Goal: Manage account settings

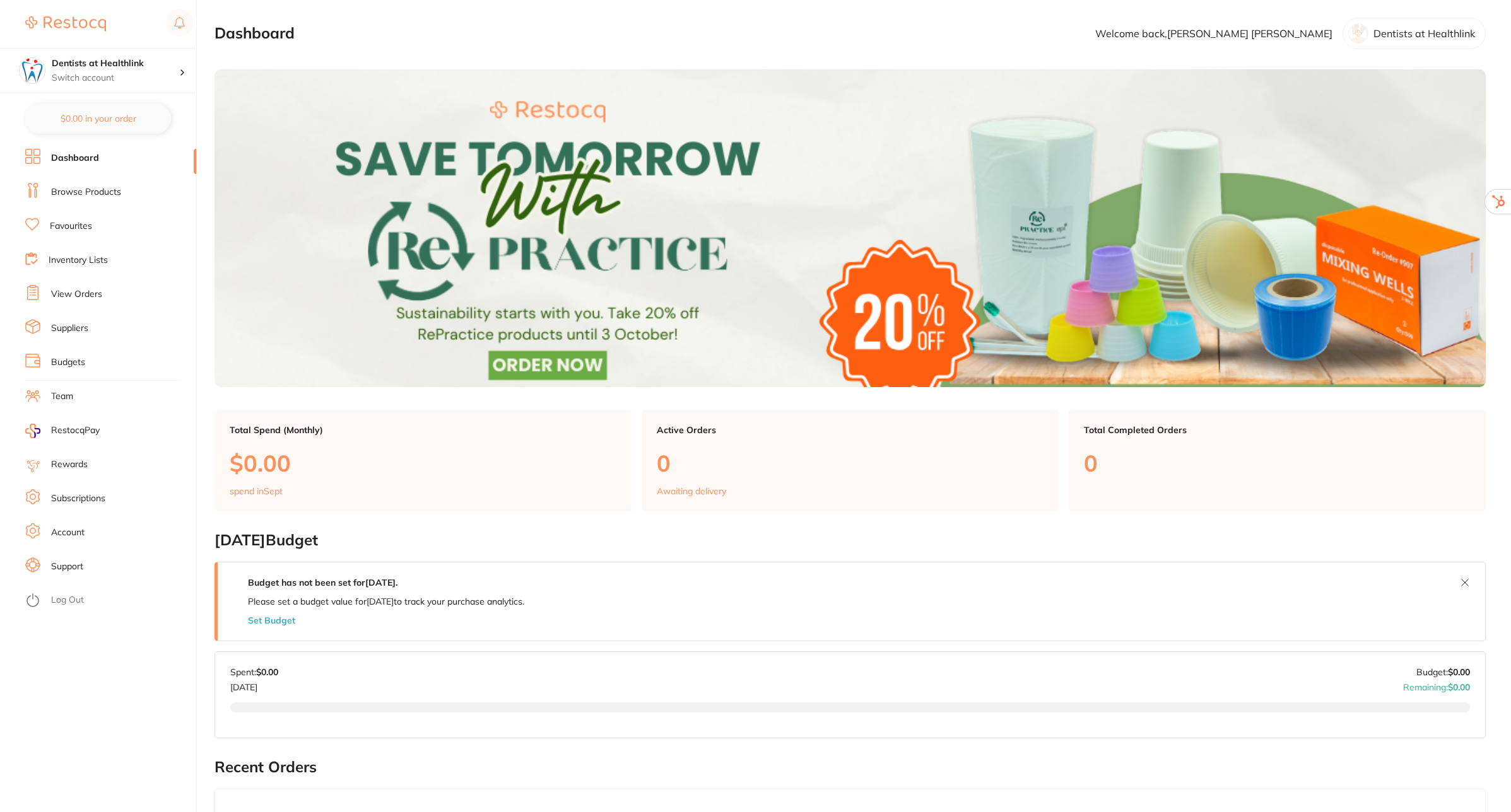
click at [62, 530] on link "Account" at bounding box center [68, 532] width 34 height 12
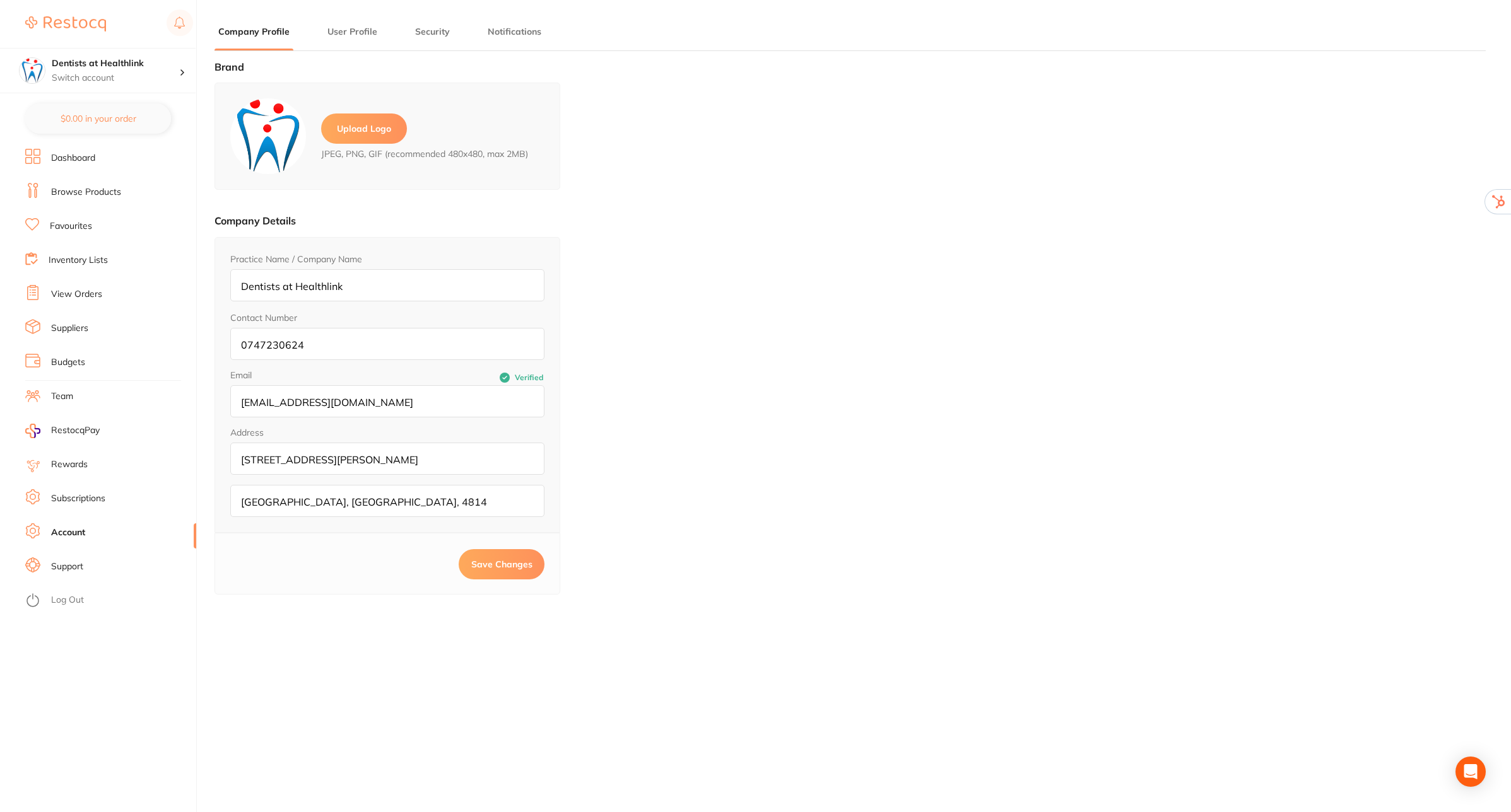
type input "Girish"
type input "Basavaraj"
type input "info@dentistathealthlink.com.au"
click at [305, 406] on input "info@dentistsathealthlink.com.au" at bounding box center [387, 401] width 314 height 32
type input "[EMAIL_ADDRESS][DOMAIN_NAME]"
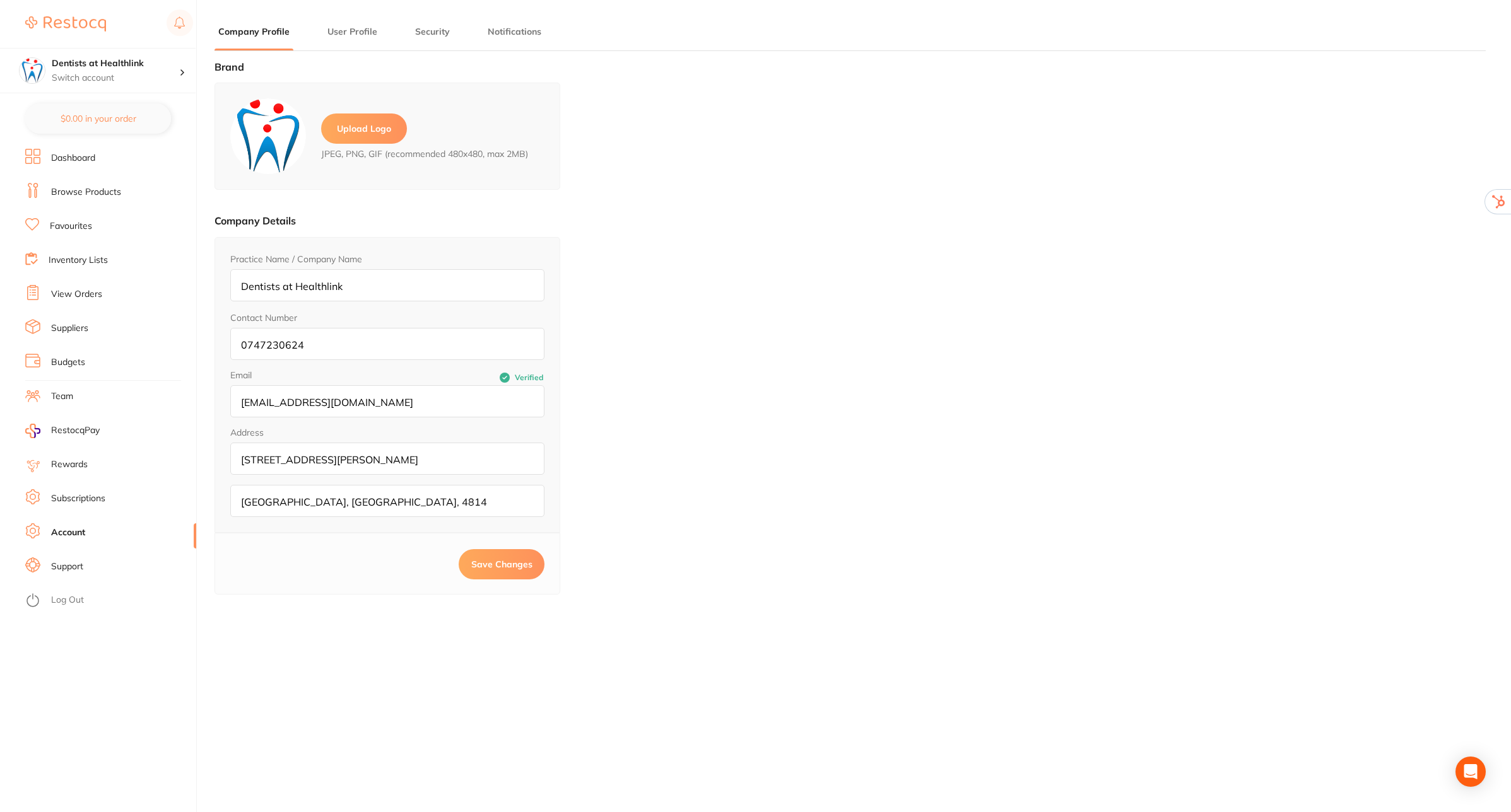
click at [489, 565] on span "Save Changes" at bounding box center [502, 564] width 61 height 12
click at [169, 79] on p "Switch account" at bounding box center [115, 78] width 128 height 12
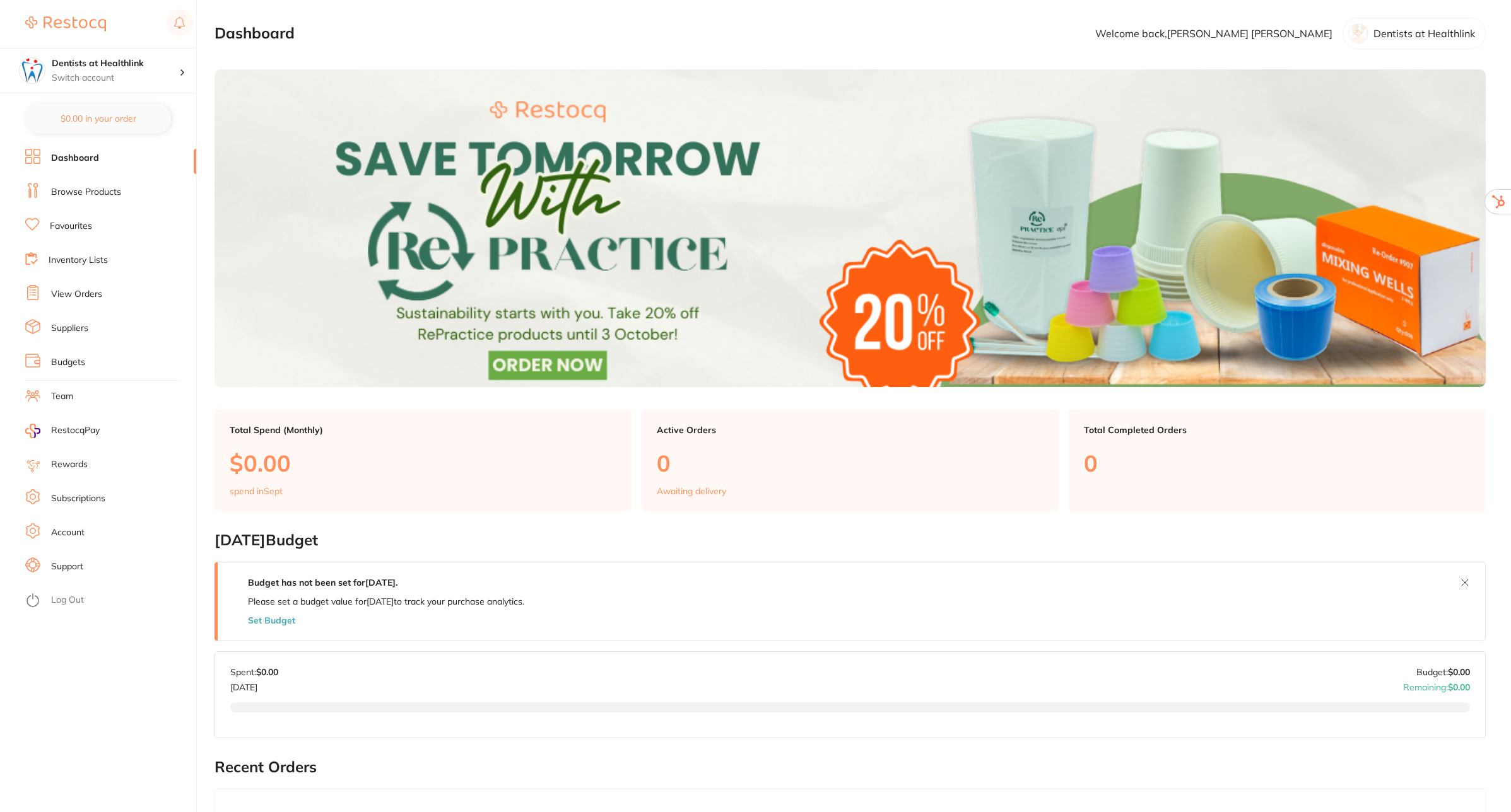
click at [77, 503] on link "Subscriptions" at bounding box center [78, 499] width 54 height 12
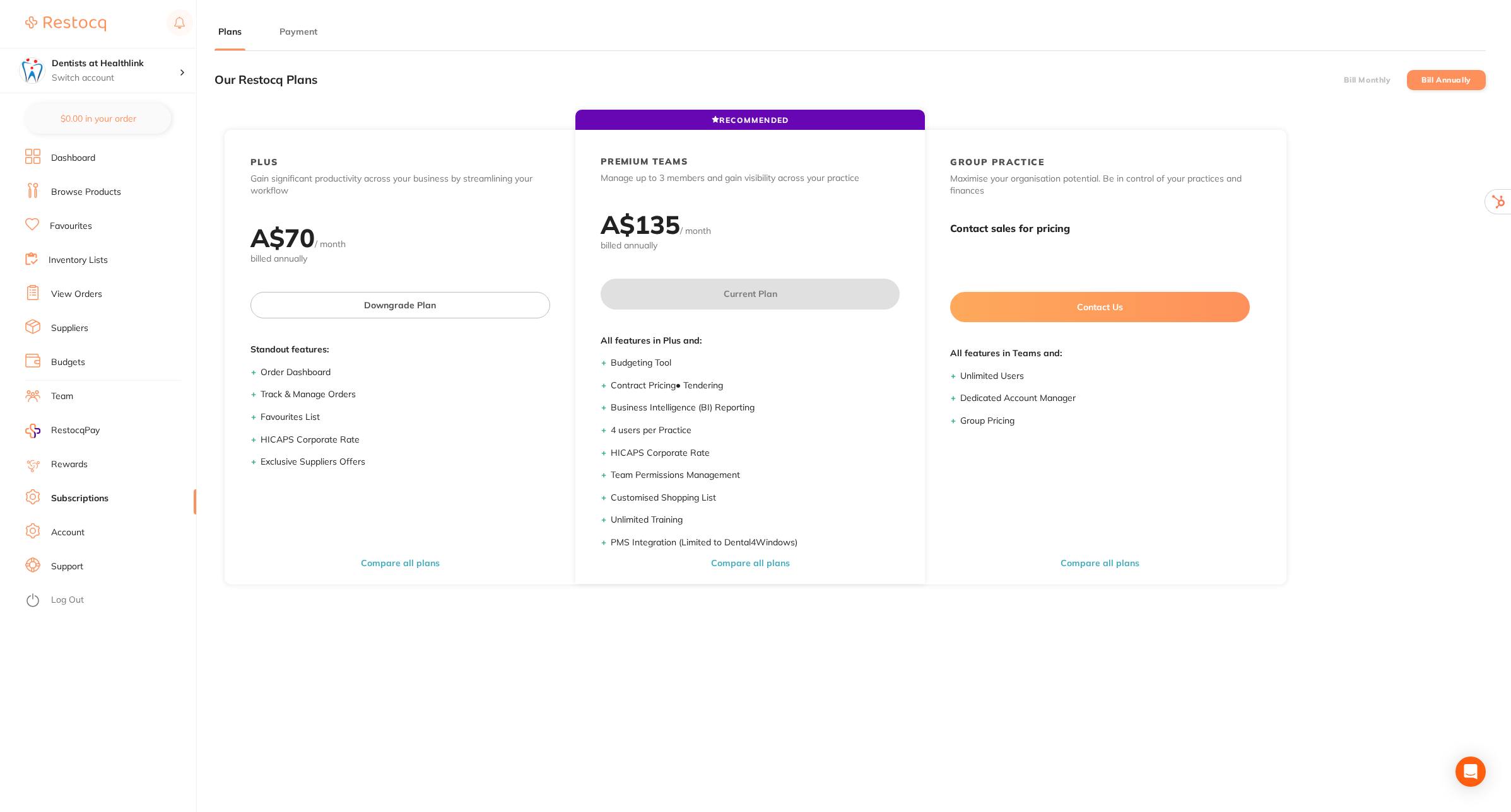
click at [297, 36] on button "Payment" at bounding box center [298, 32] width 45 height 12
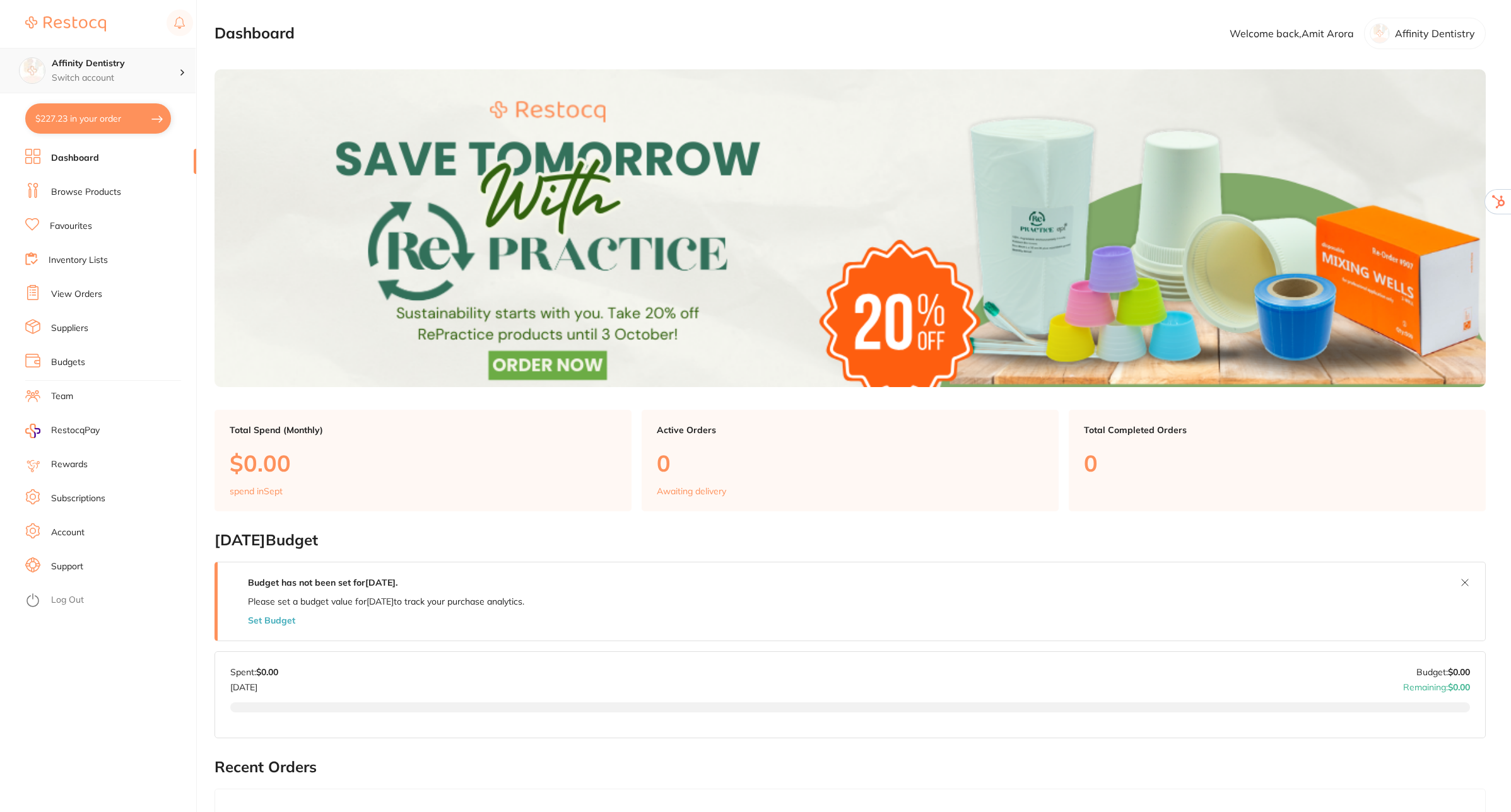
click at [159, 74] on p "Switch account" at bounding box center [115, 78] width 128 height 12
click at [75, 496] on link "Subscriptions" at bounding box center [78, 499] width 54 height 12
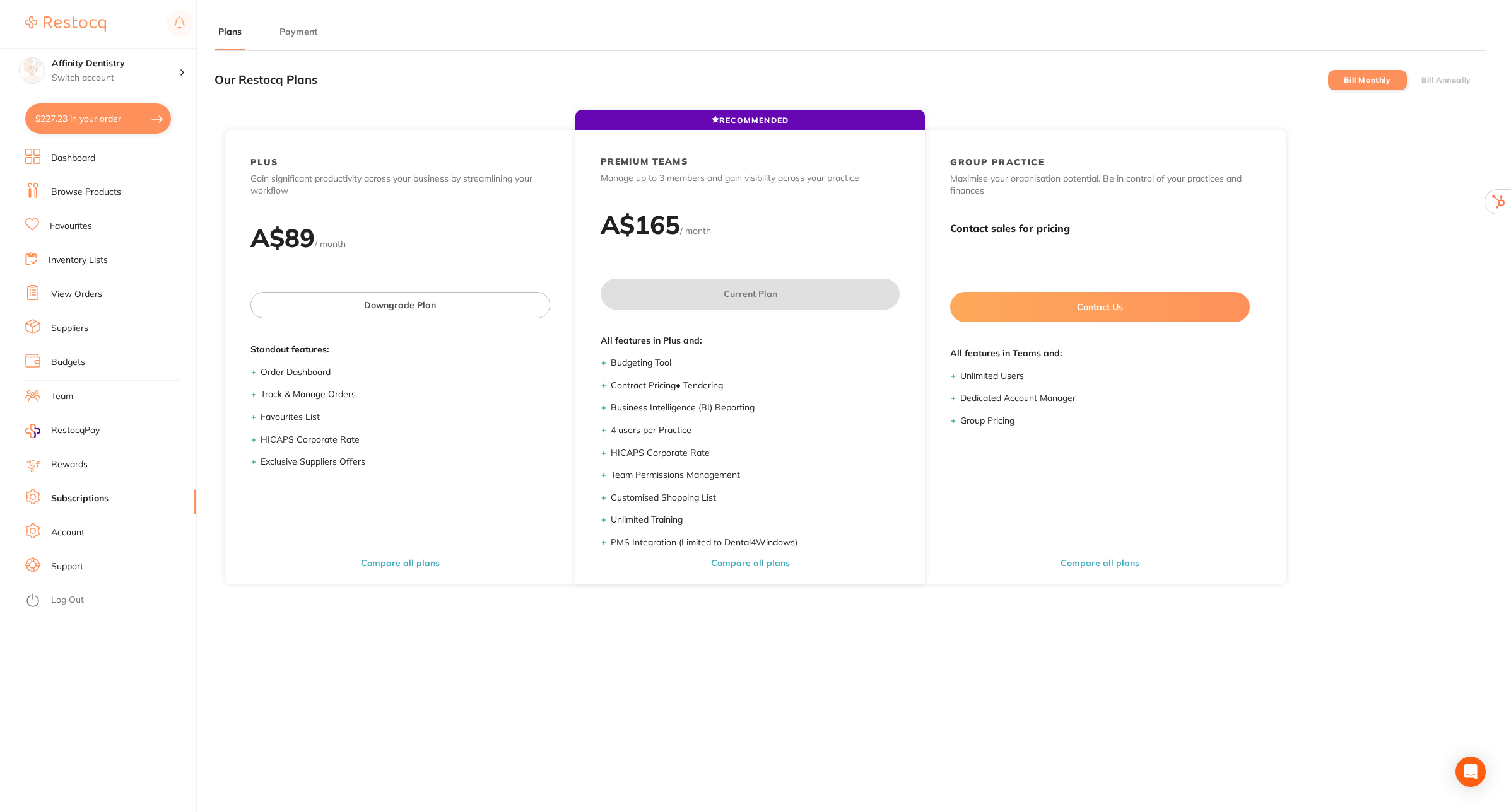
click at [297, 36] on button "Payment" at bounding box center [298, 32] width 45 height 12
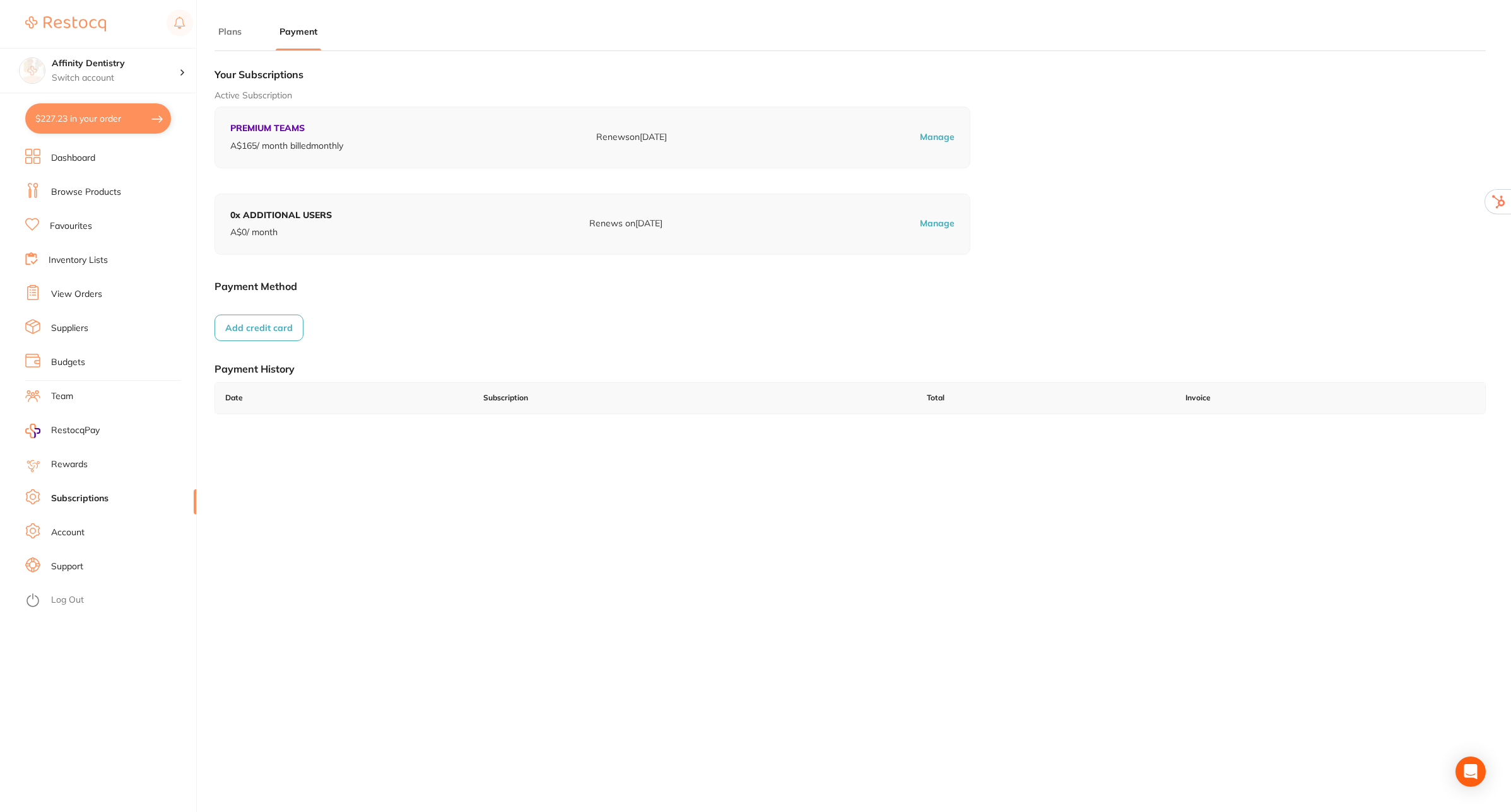
checkbox input "true"
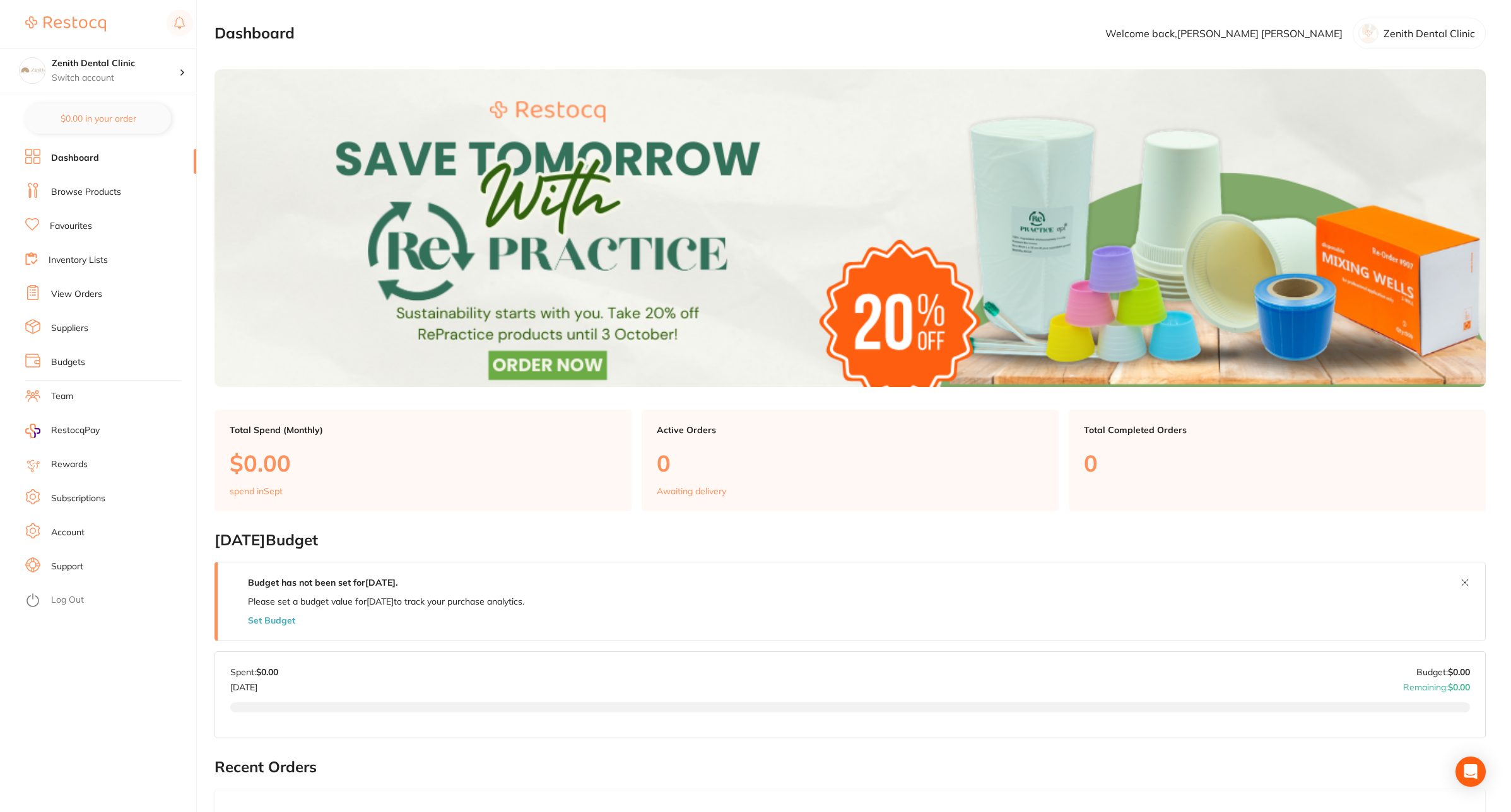
click at [55, 598] on link "Log Out" at bounding box center [68, 600] width 33 height 12
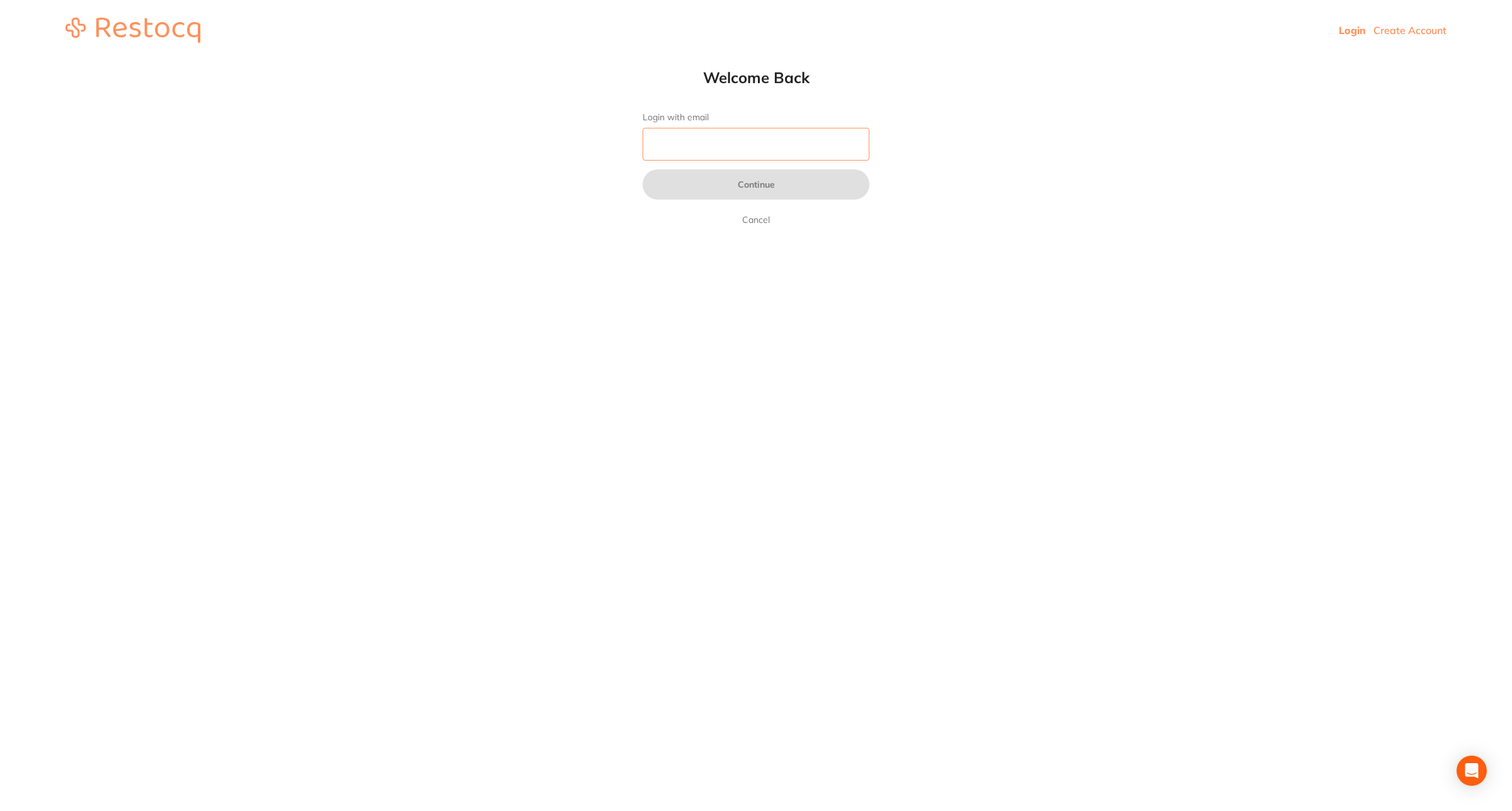
paste input "[EMAIL_ADDRESS][DOMAIN_NAME]"
type input "[EMAIL_ADDRESS][DOMAIN_NAME]"
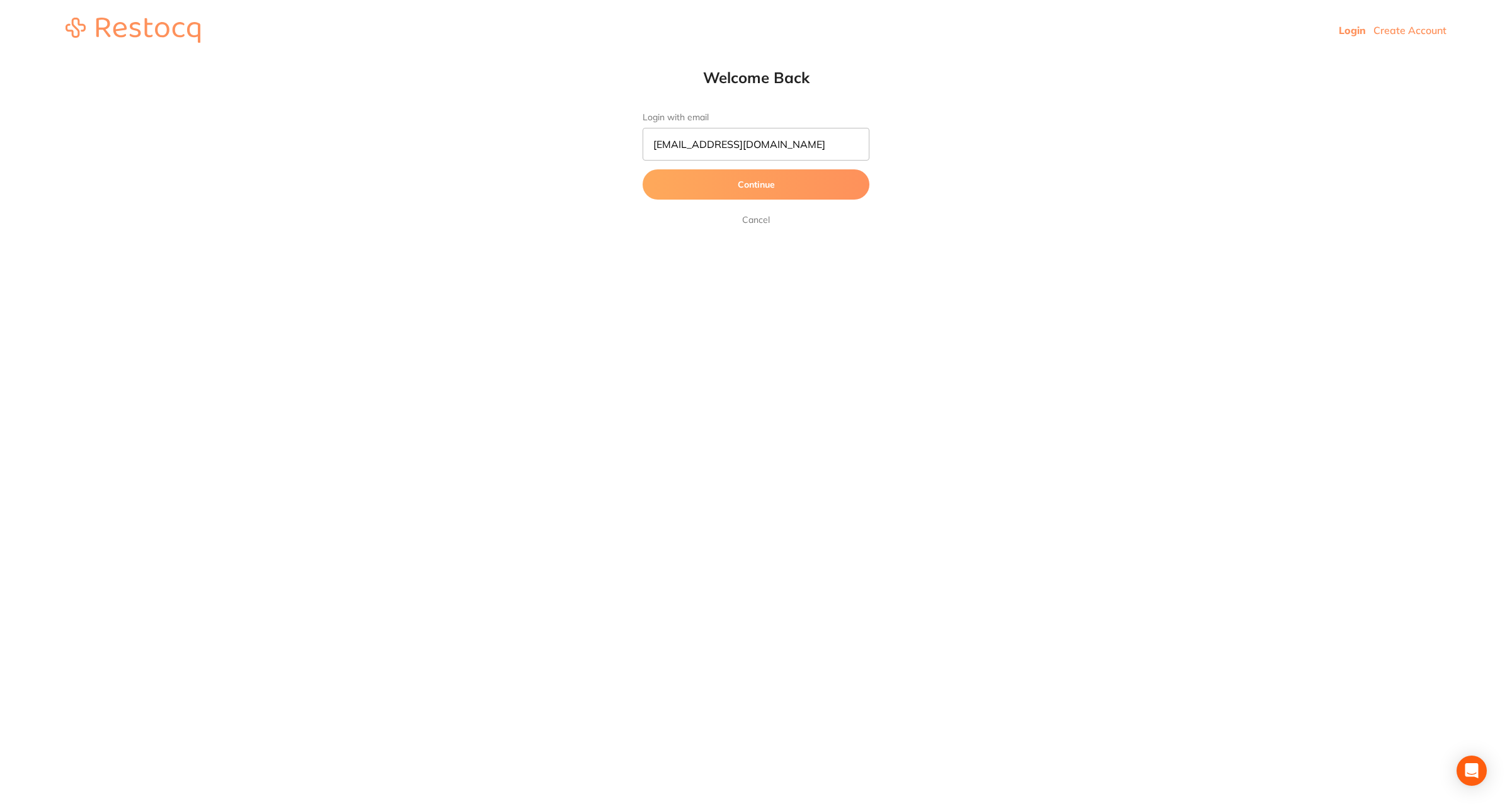
click at [710, 190] on button "Continue" at bounding box center [756, 185] width 227 height 30
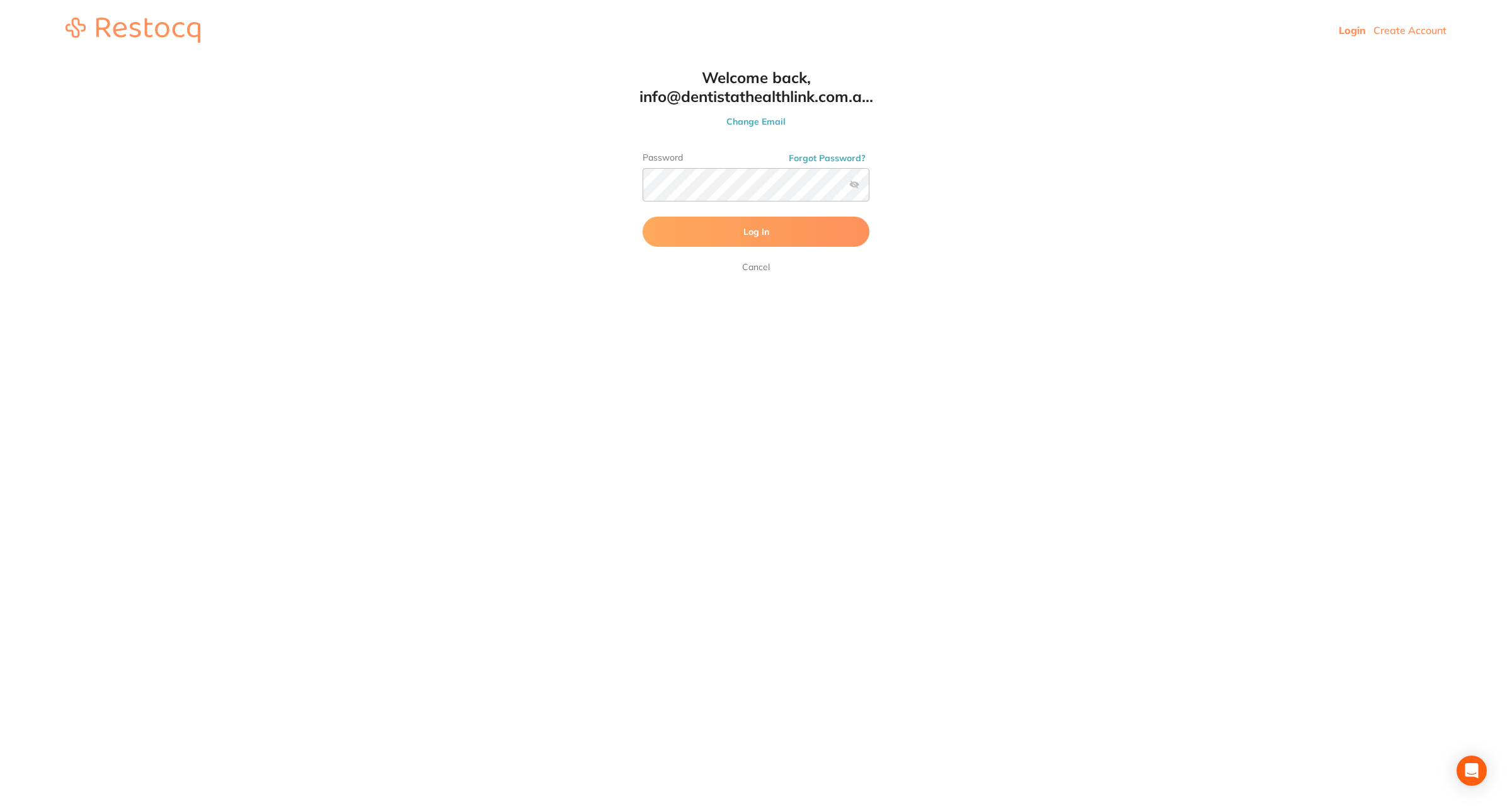
click at [700, 236] on button "Log In" at bounding box center [756, 232] width 227 height 30
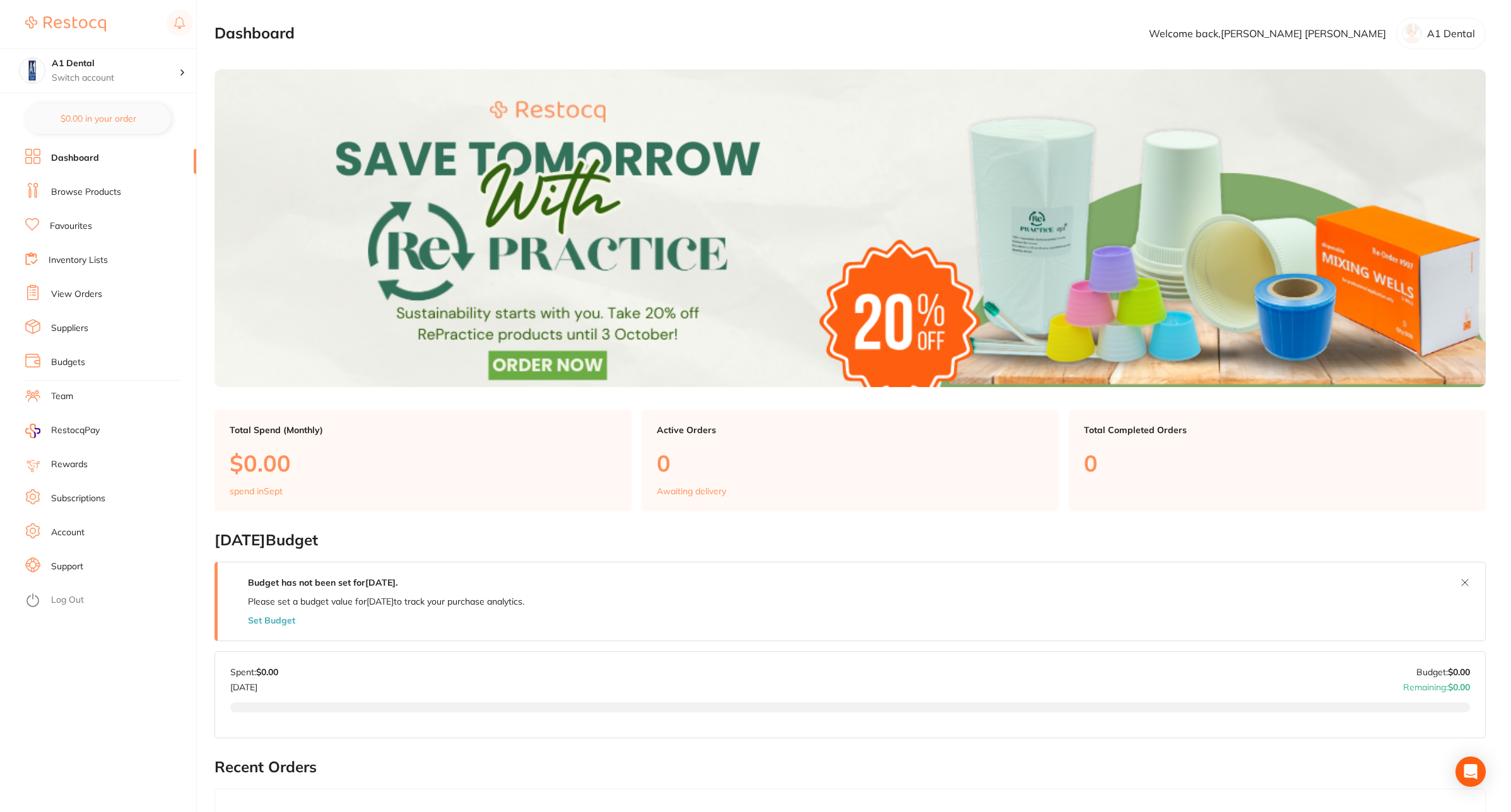
click at [53, 602] on link "Log Out" at bounding box center [68, 600] width 33 height 12
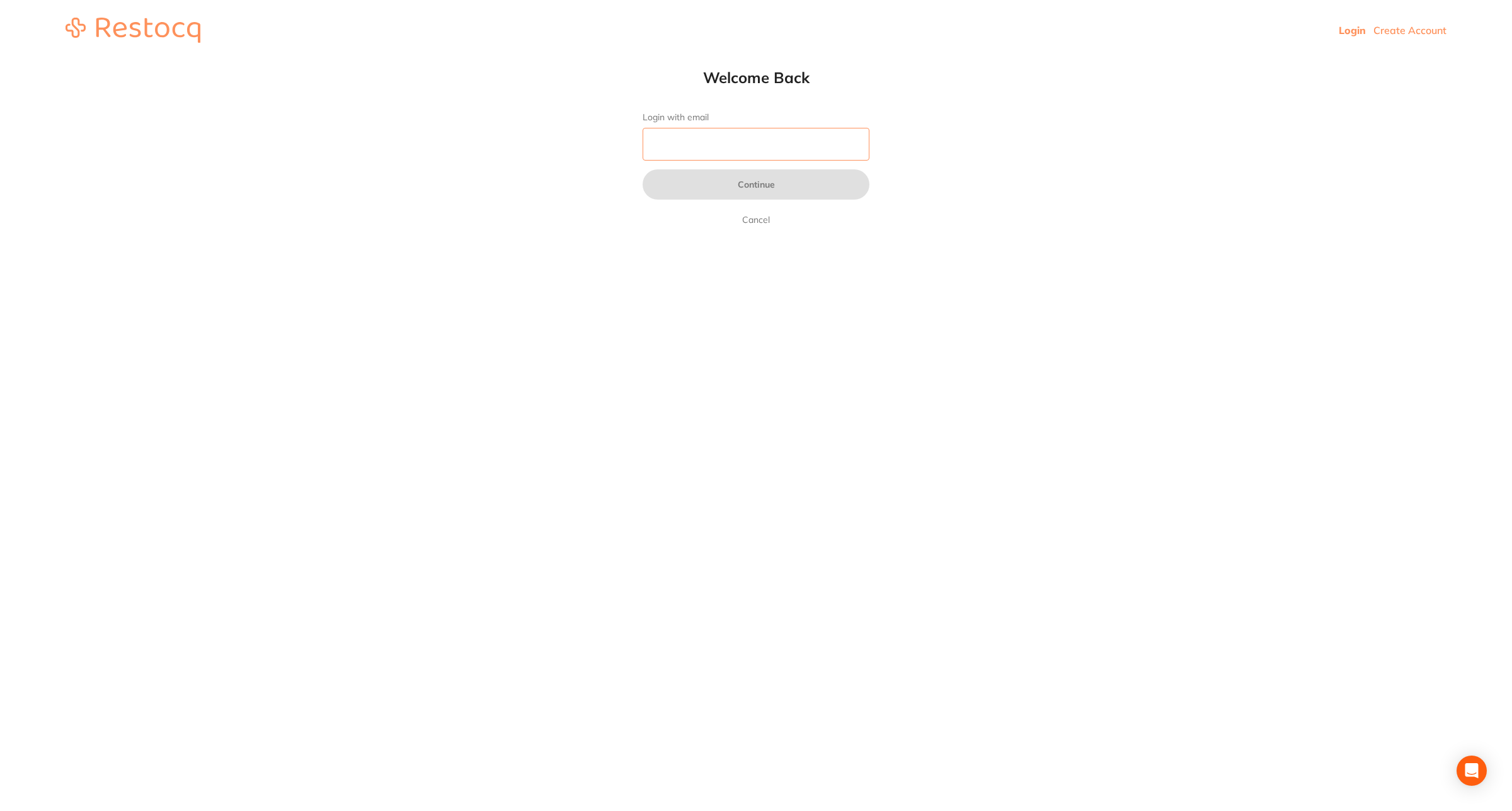
paste input "[EMAIL_ADDRESS][DOMAIN_NAME]"
type input "[EMAIL_ADDRESS][DOMAIN_NAME]"
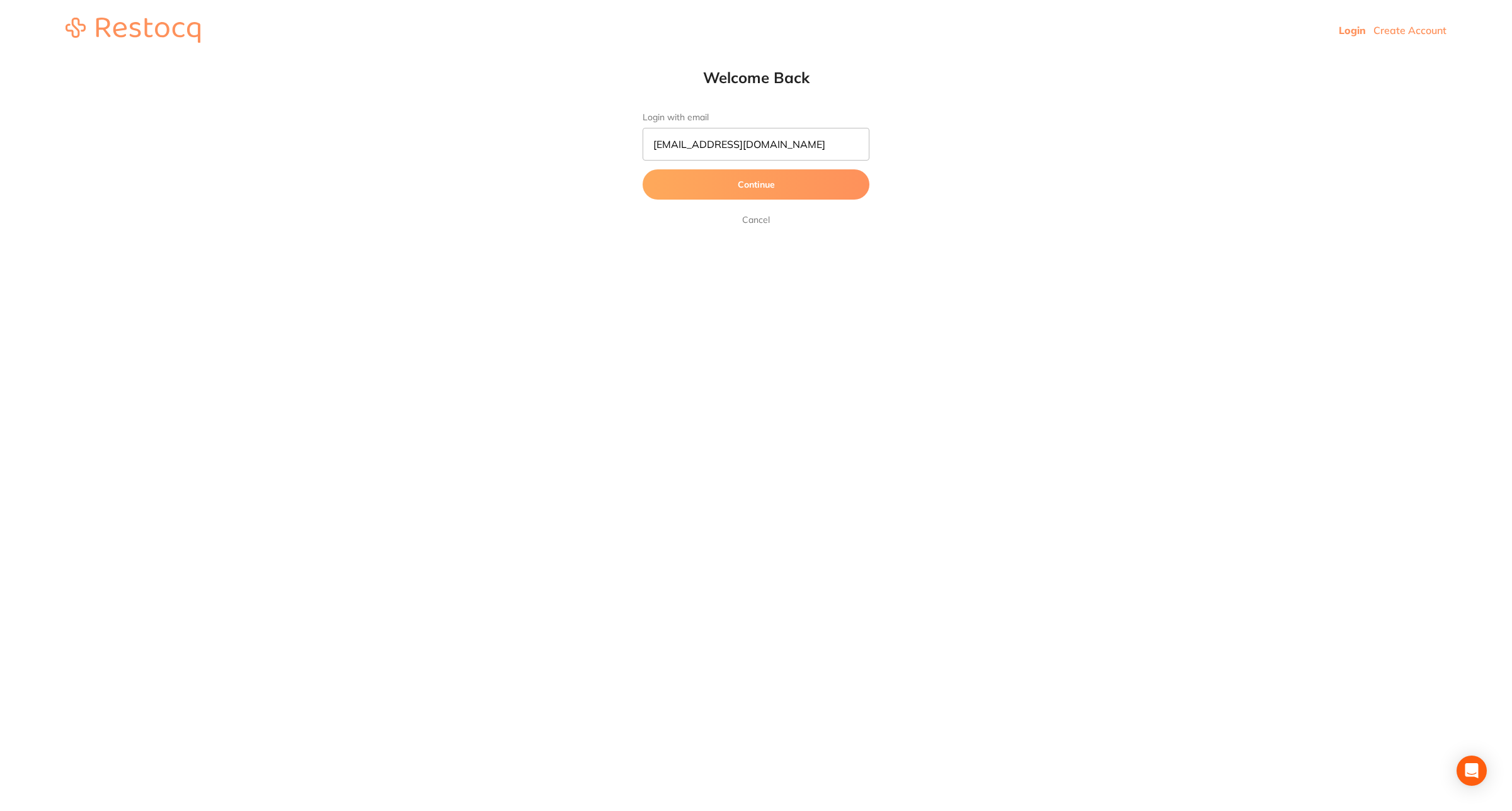
click at [737, 186] on button "Continue" at bounding box center [756, 185] width 227 height 30
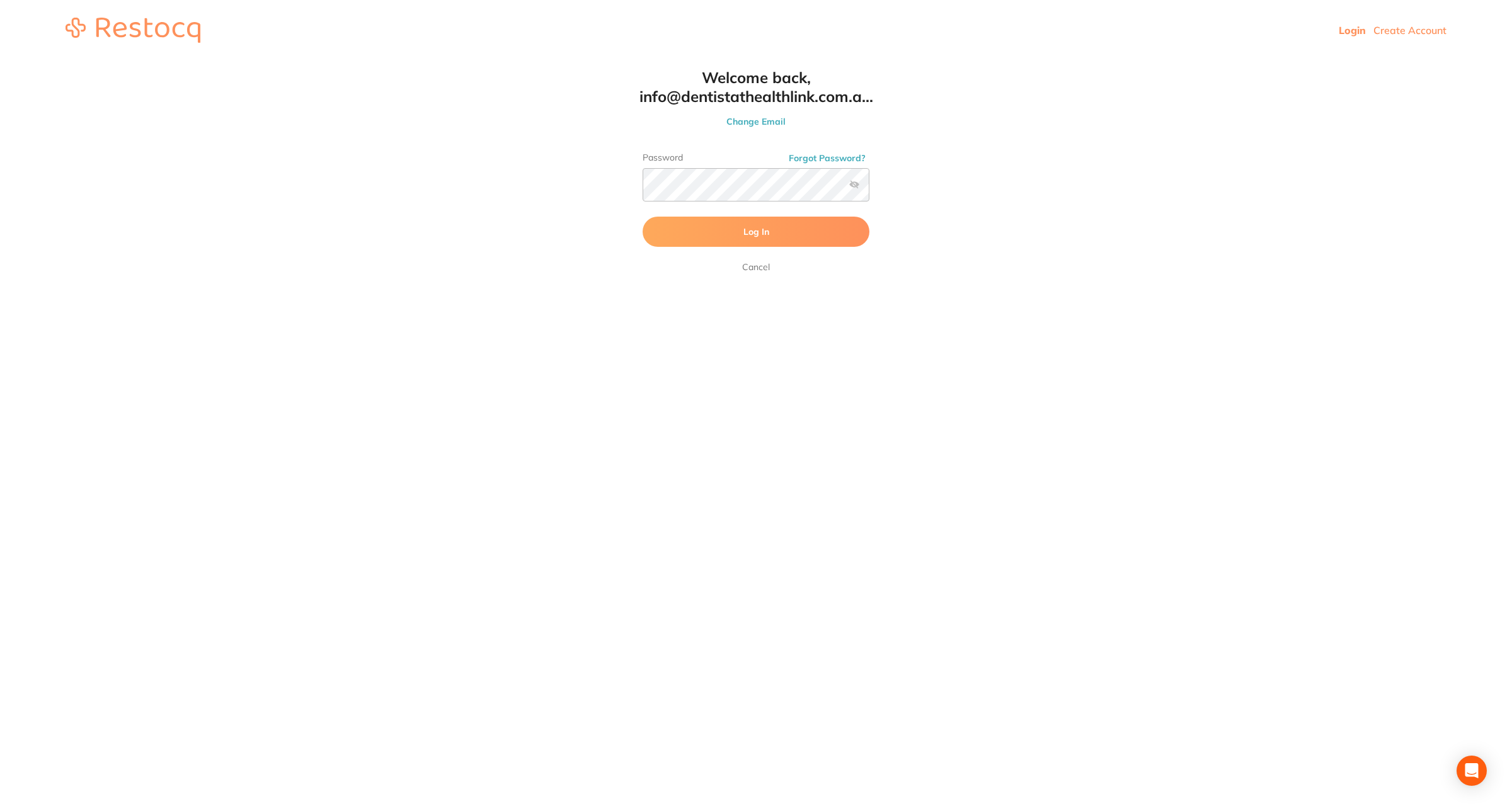
click at [680, 227] on button "Log In" at bounding box center [756, 232] width 227 height 30
